Goal: Task Accomplishment & Management: Complete application form

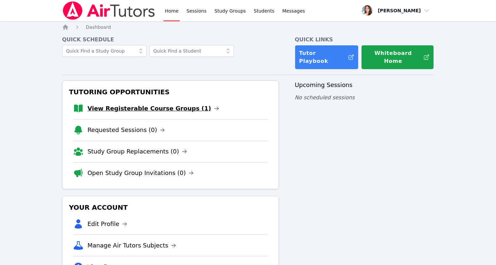
click at [149, 104] on link "View Registerable Course Groups (1)" at bounding box center [154, 108] width 132 height 9
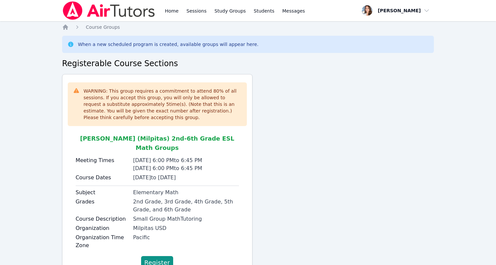
scroll to position [19, 0]
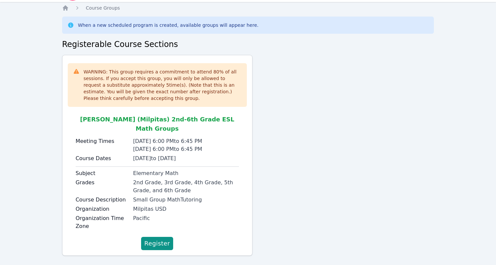
click at [152, 178] on div "2nd Grade, 3rd Grade, 4th Grade, 5th Grade, and 6th Grade" at bounding box center [186, 186] width 106 height 16
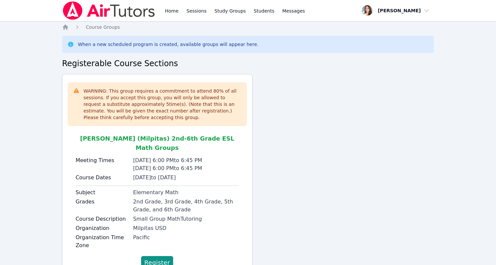
click at [270, 170] on div "WARNING: This group requires a commitment to attend 80 % of all sessions. If yo…" at bounding box center [248, 177] width 372 height 206
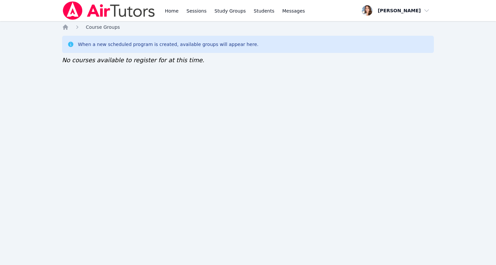
click at [92, 27] on span "Course Groups" at bounding box center [103, 26] width 34 height 5
